Goal: Information Seeking & Learning: Check status

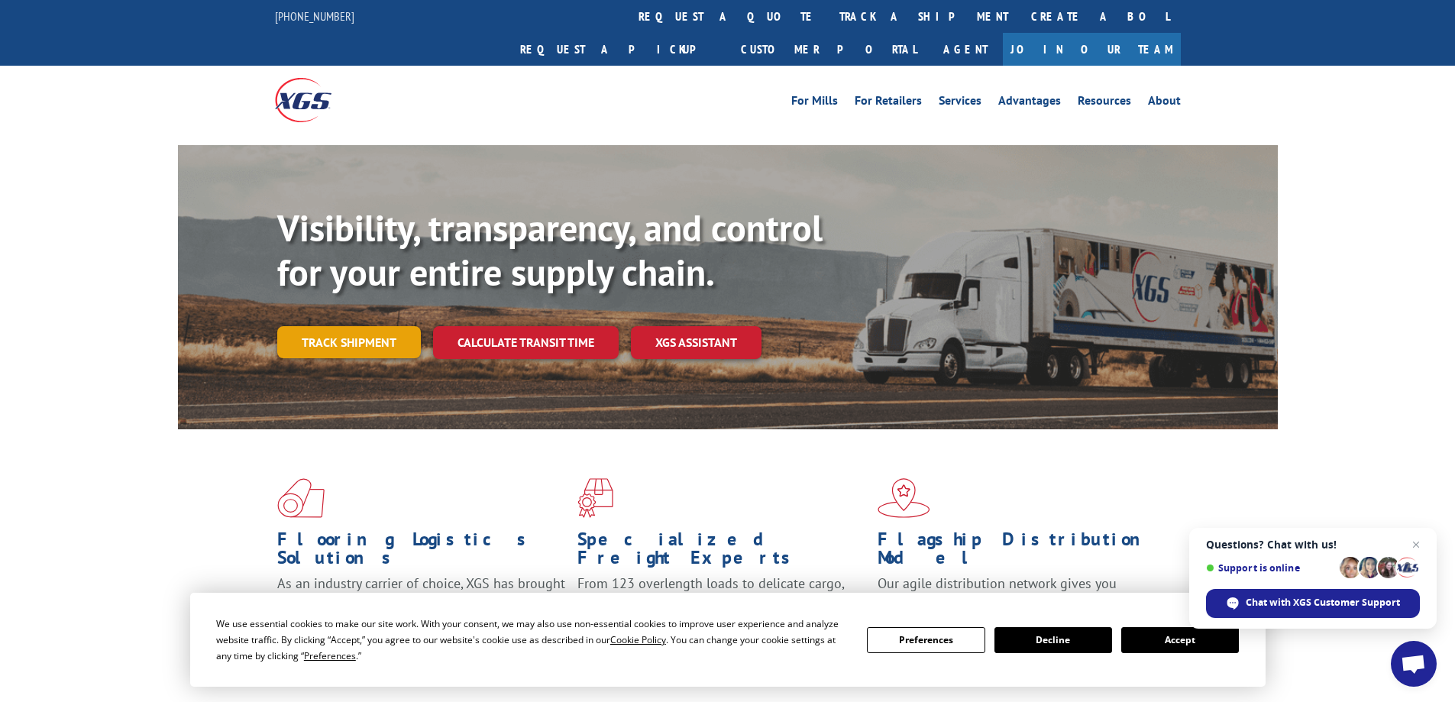
click at [377, 326] on link "Track shipment" at bounding box center [349, 342] width 144 height 32
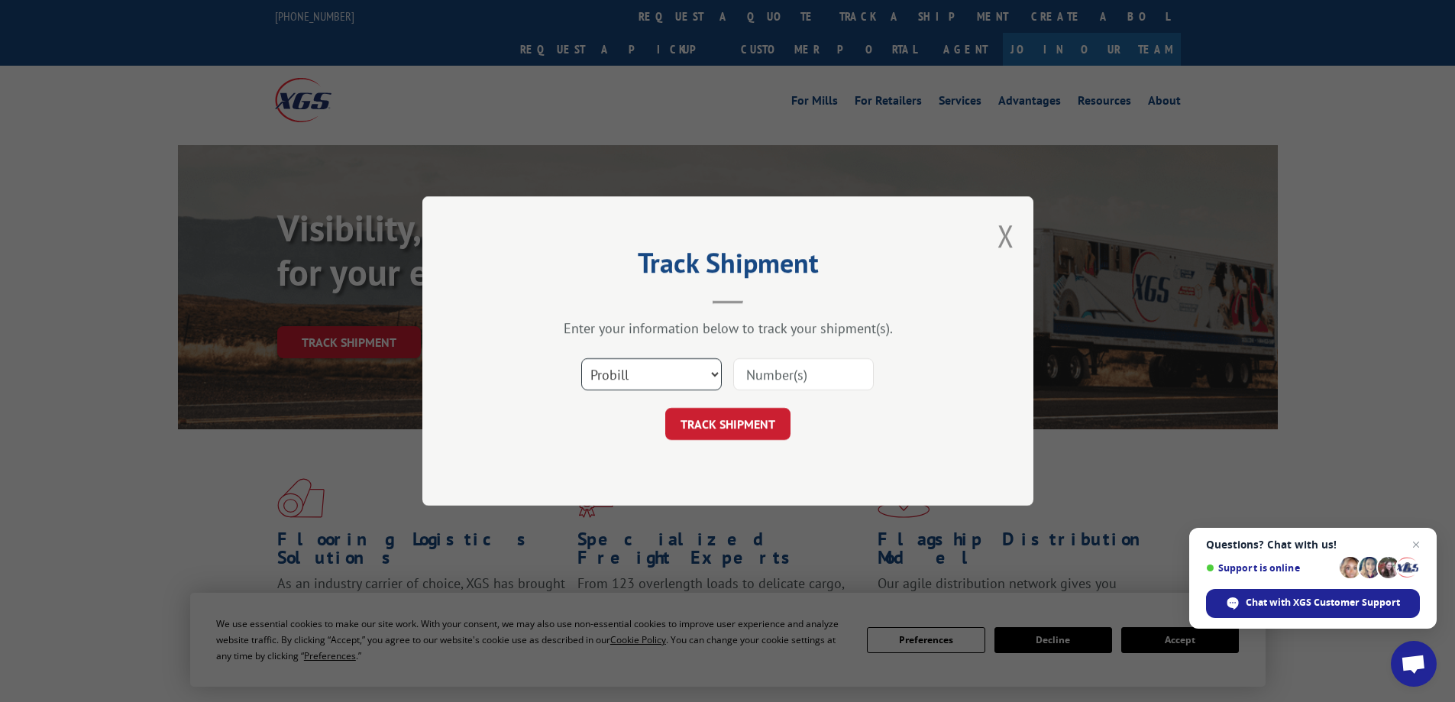
click at [702, 373] on select "Select category... Probill BOL PO" at bounding box center [651, 374] width 141 height 32
select select "bol"
click at [581, 358] on select "Select category... Probill BOL PO" at bounding box center [651, 374] width 141 height 32
click at [772, 384] on input at bounding box center [803, 374] width 141 height 32
type input "6009766"
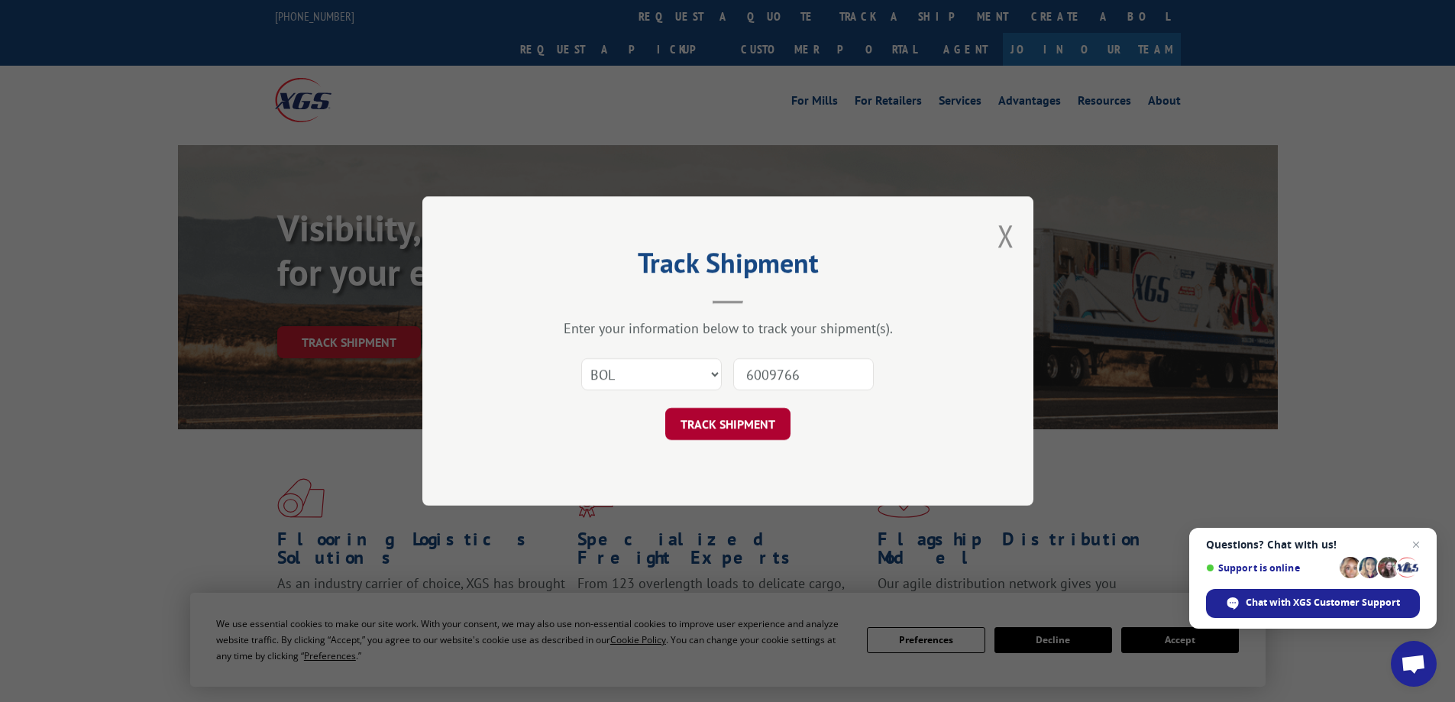
click at [750, 427] on button "TRACK SHIPMENT" at bounding box center [727, 424] width 125 height 32
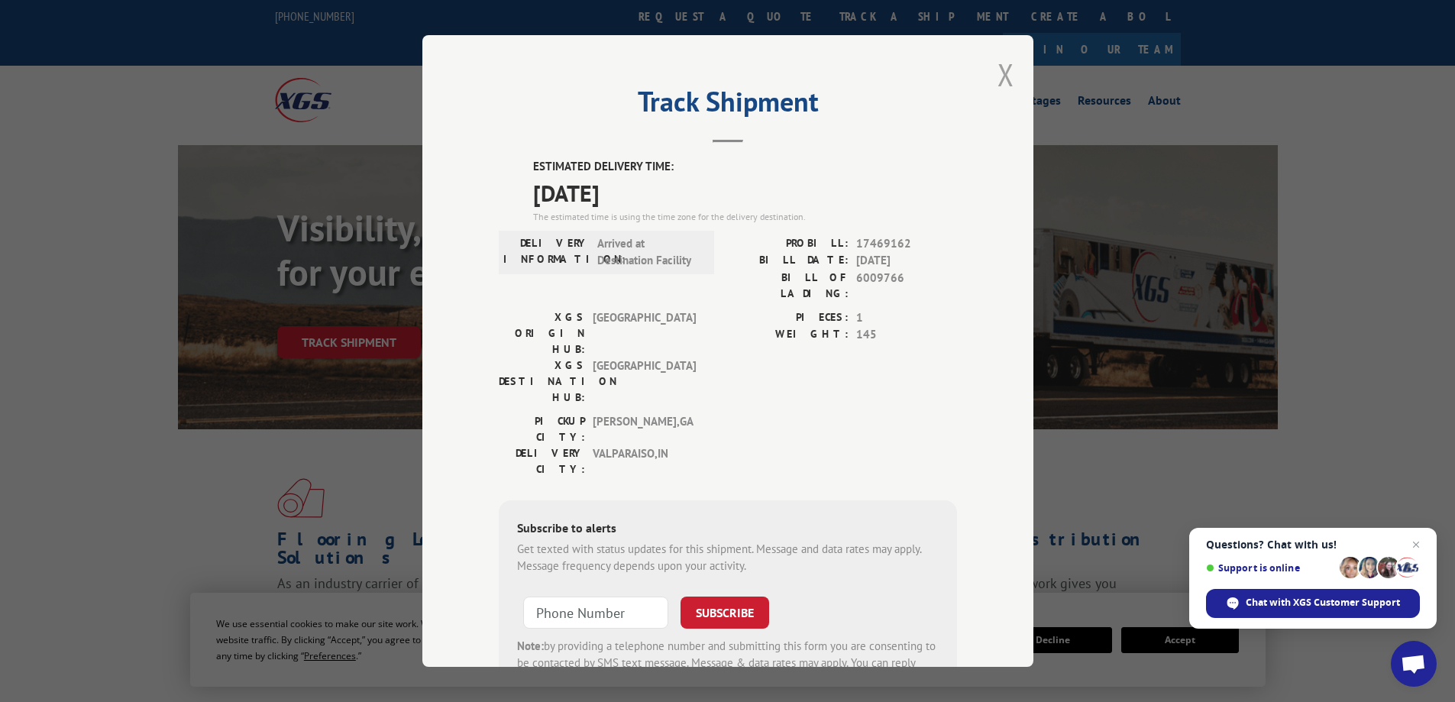
click at [998, 75] on button "Close modal" at bounding box center [1005, 74] width 17 height 40
